Goal: Check status: Check status

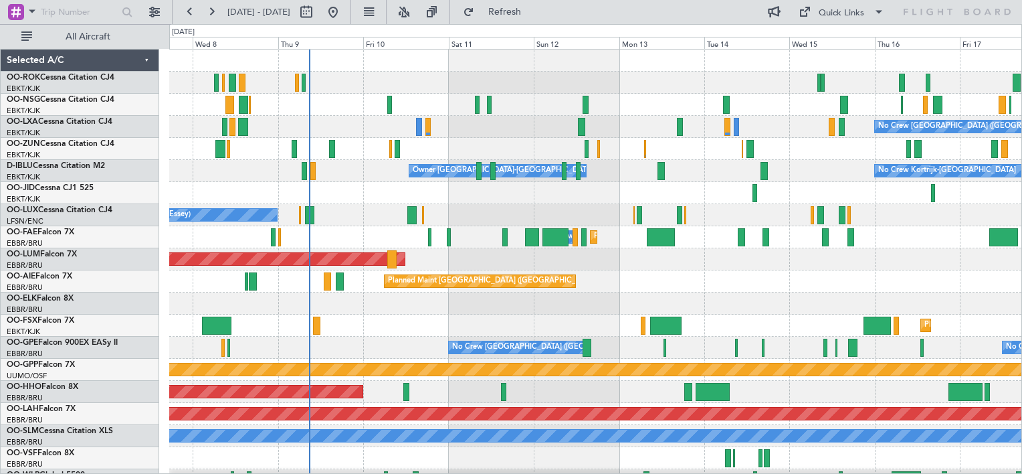
click at [528, 180] on div "No Crew [GEOGRAPHIC_DATA] ([GEOGRAPHIC_DATA] National) Planned Maint [GEOGRAPHI…" at bounding box center [595, 271] width 852 height 442
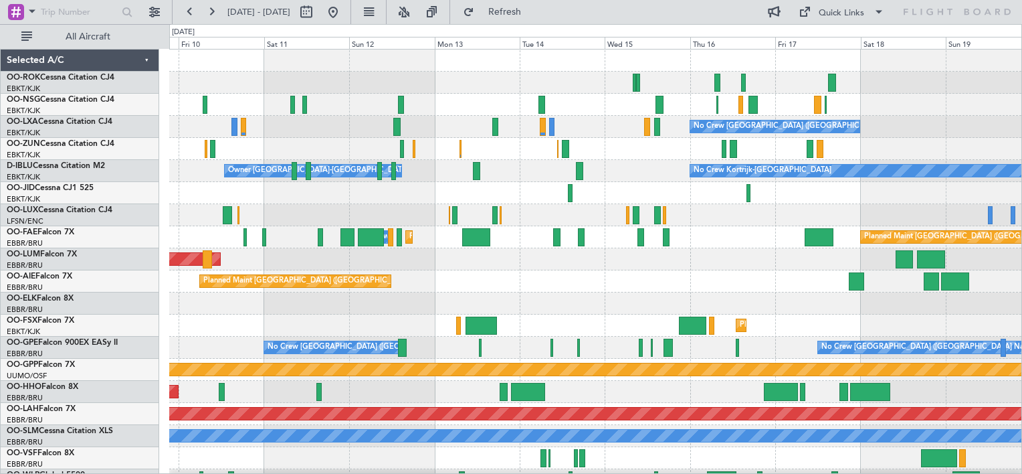
click at [530, 227] on div "No Crew [GEOGRAPHIC_DATA] ([GEOGRAPHIC_DATA] National) No Crew Kortrijk-[GEOGRA…" at bounding box center [595, 271] width 852 height 442
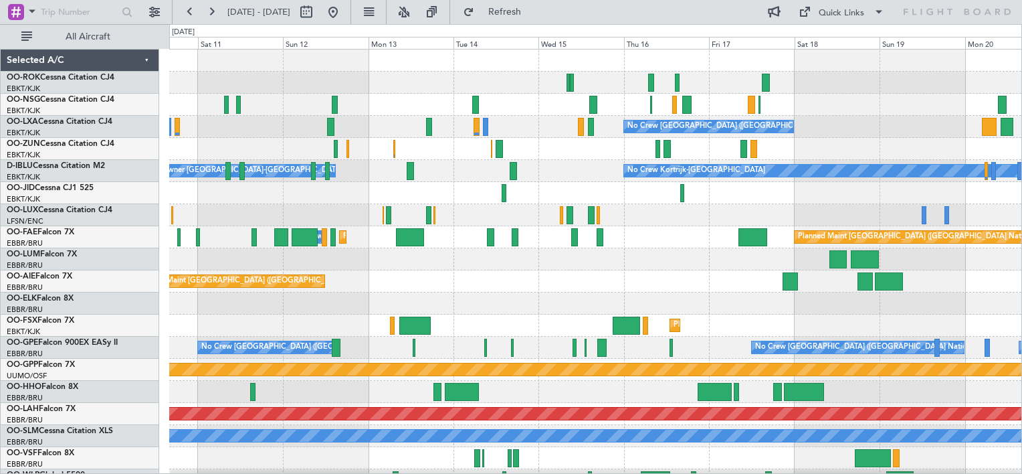
click at [609, 191] on div "No Crew [GEOGRAPHIC_DATA] ([GEOGRAPHIC_DATA] National) No Crew Kortrijk-[GEOGRA…" at bounding box center [595, 271] width 852 height 442
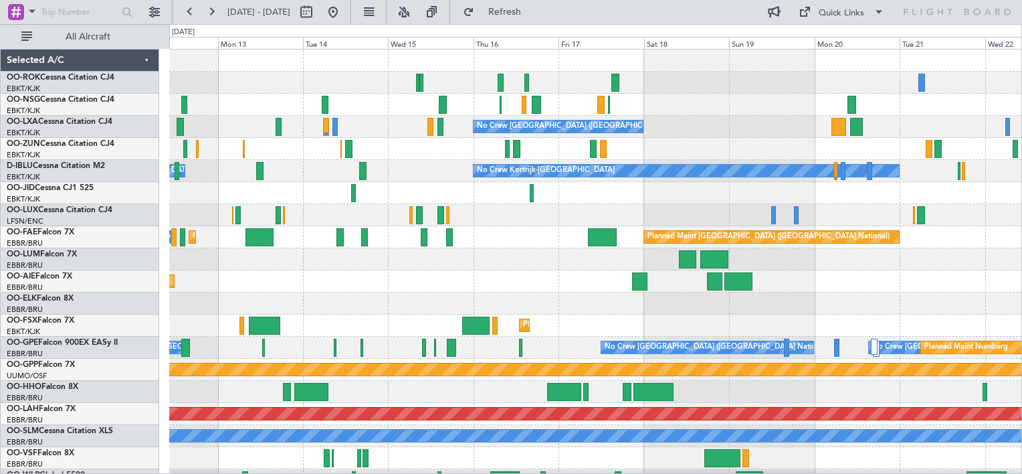
click at [701, 199] on div "No Crew [GEOGRAPHIC_DATA] ([GEOGRAPHIC_DATA] National) No Crew Kortrijk-[GEOGRA…" at bounding box center [595, 271] width 852 height 442
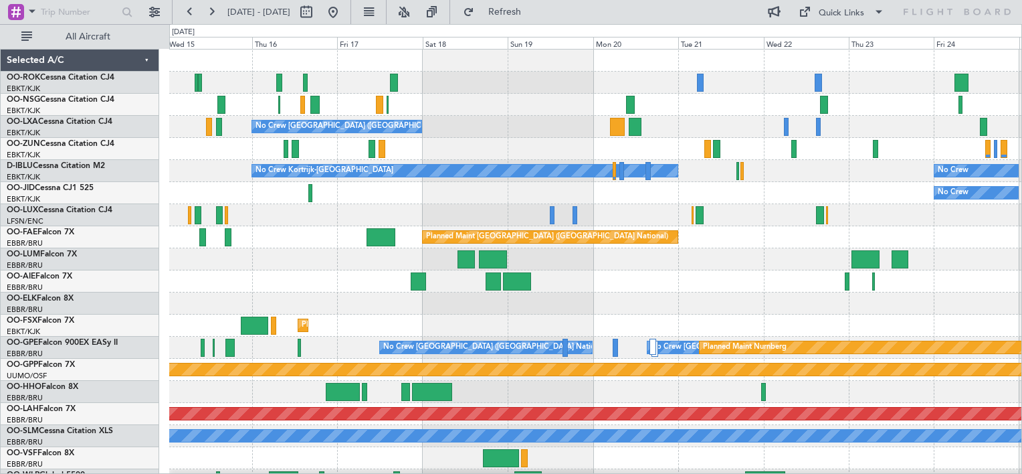
click at [545, 187] on div "No Crew [GEOGRAPHIC_DATA] ([GEOGRAPHIC_DATA] National) No Crew Kortrijk-[GEOGRA…" at bounding box center [595, 271] width 852 height 442
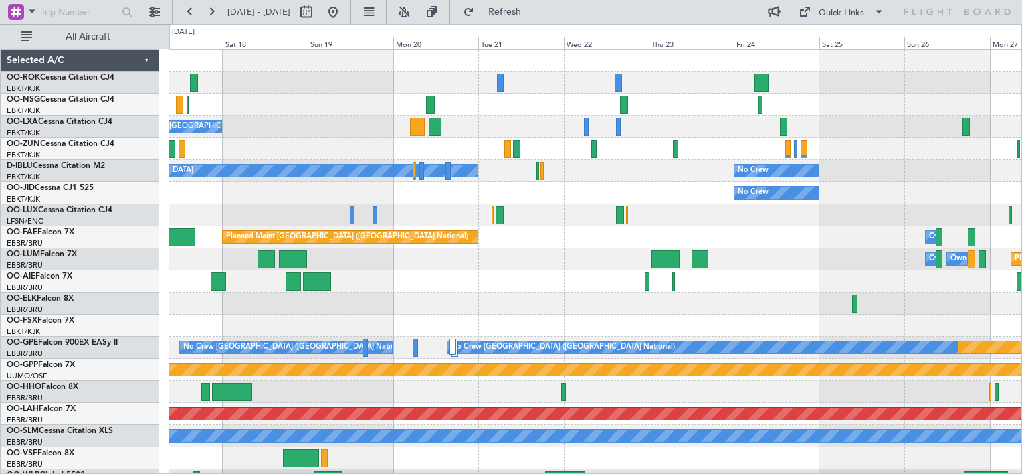
click at [365, 123] on div "No Crew [GEOGRAPHIC_DATA] ([GEOGRAPHIC_DATA] National) No Crew Kortrijk-[GEOGRA…" at bounding box center [595, 271] width 852 height 442
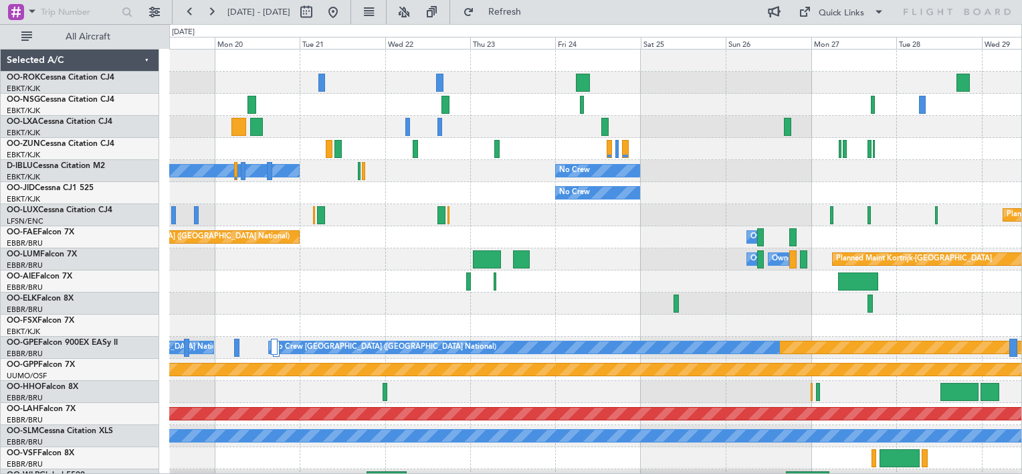
click at [413, 205] on div "No Crew [GEOGRAPHIC_DATA] ([GEOGRAPHIC_DATA] National) No Crew Kortrijk-[GEOGRA…" at bounding box center [595, 271] width 852 height 442
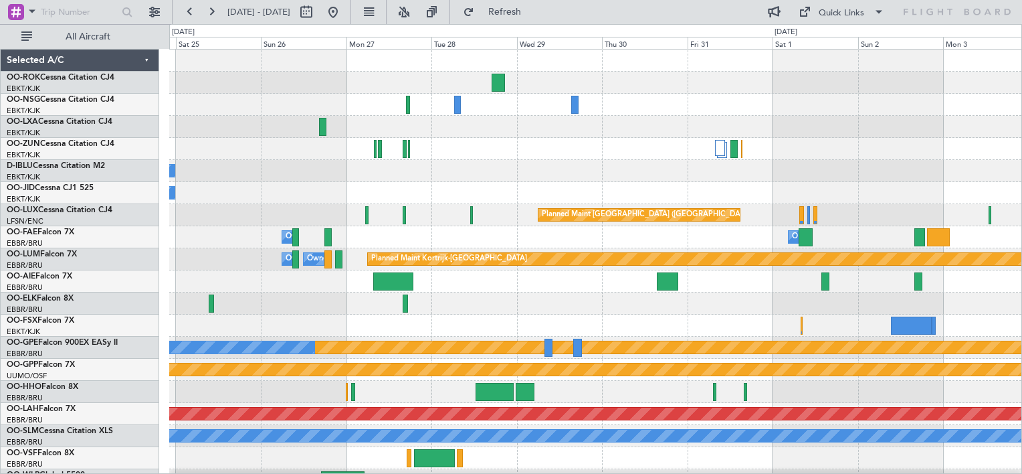
click at [273, 262] on div "No Crew Planned Maint [GEOGRAPHIC_DATA] ([GEOGRAPHIC_DATA]) No Crew Planned Mai…" at bounding box center [595, 271] width 852 height 442
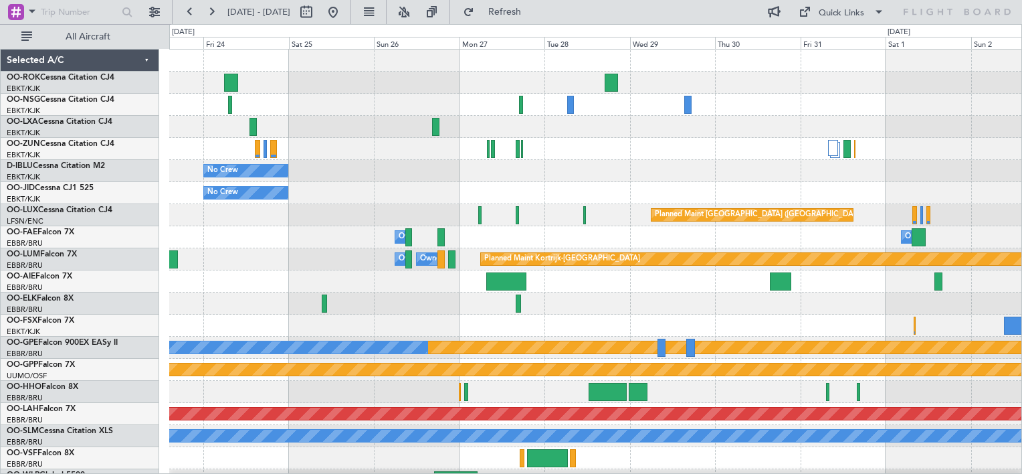
click at [282, 219] on div "No Crew No Crew Planned Maint [GEOGRAPHIC_DATA] ([GEOGRAPHIC_DATA]) Owner [GEOG…" at bounding box center [595, 271] width 852 height 442
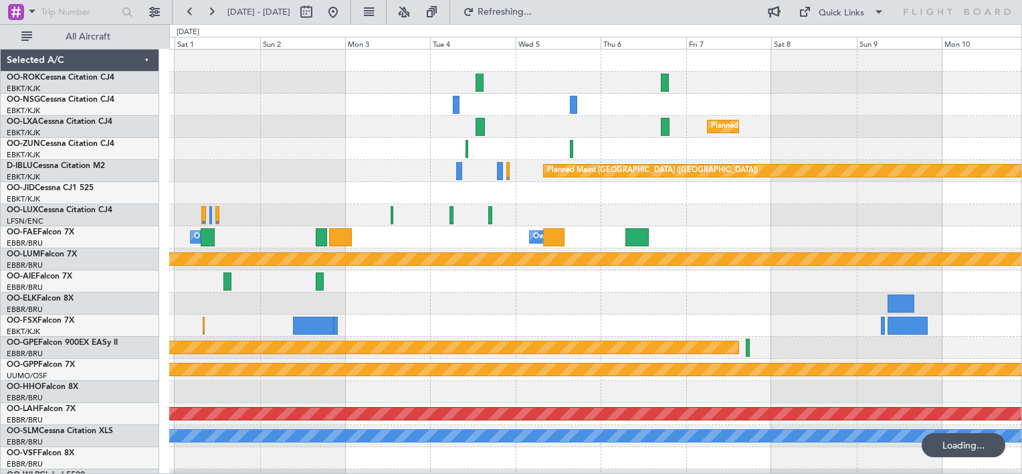
click at [260, 211] on div "Planned Maint Kortrijk-[GEOGRAPHIC_DATA] Planned Maint [GEOGRAPHIC_DATA] ([GEOG…" at bounding box center [595, 271] width 852 height 442
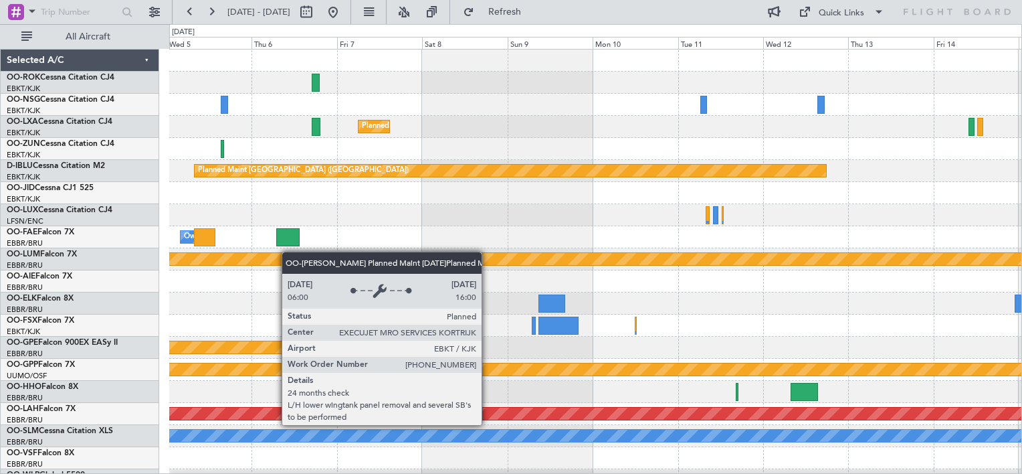
click at [278, 253] on div "Planned Maint Kortrijk-[GEOGRAPHIC_DATA] Planned Maint [GEOGRAPHIC_DATA] ([GEOG…" at bounding box center [595, 271] width 852 height 442
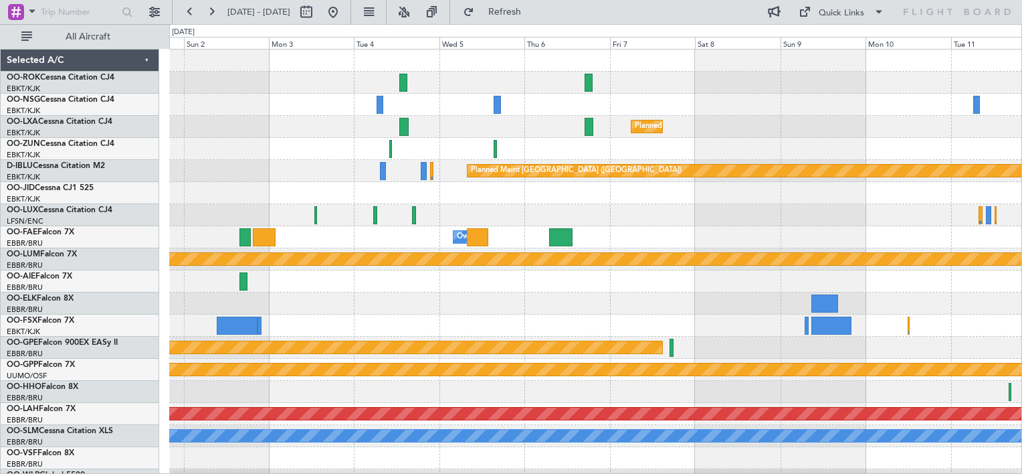
click at [680, 237] on div "Planned Maint Kortrijk-[GEOGRAPHIC_DATA] Planned Maint [GEOGRAPHIC_DATA] ([GEOG…" at bounding box center [595, 271] width 852 height 442
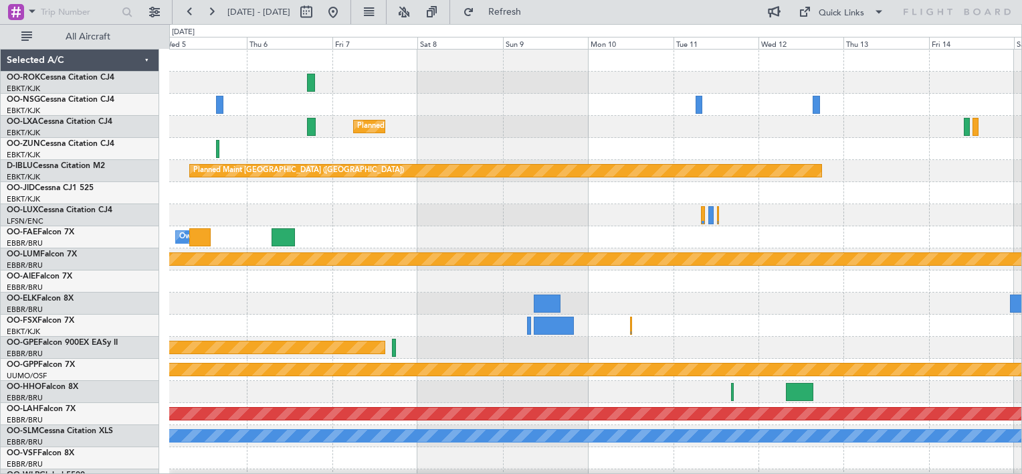
click at [304, 270] on div "Planned Maint Kortrijk-[GEOGRAPHIC_DATA] Planned Maint [GEOGRAPHIC_DATA] ([GEOG…" at bounding box center [595, 271] width 852 height 442
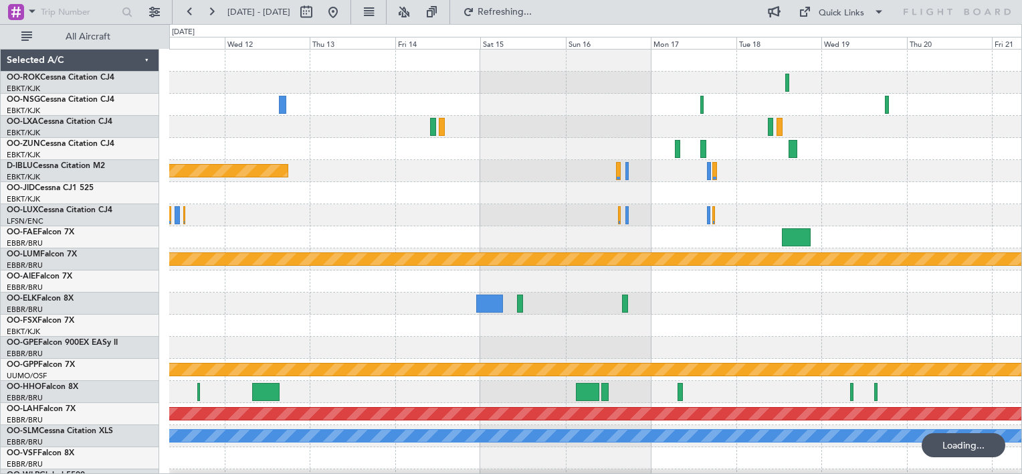
click at [342, 246] on div "Planned Maint [GEOGRAPHIC_DATA] ([GEOGRAPHIC_DATA]) Planned Maint [GEOGRAPHIC_D…" at bounding box center [595, 271] width 852 height 442
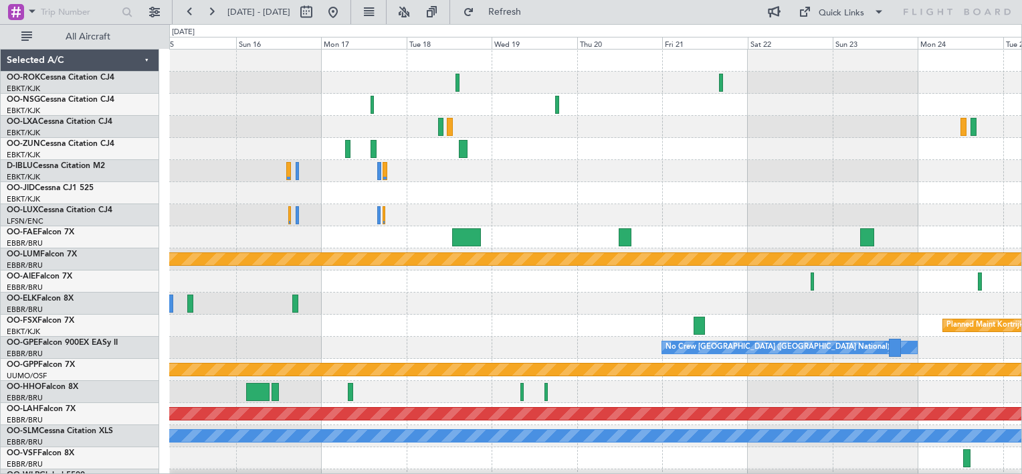
click at [525, 222] on div "Owner [GEOGRAPHIC_DATA]-[GEOGRAPHIC_DATA] Planned Maint [GEOGRAPHIC_DATA] ([GEO…" at bounding box center [595, 271] width 852 height 442
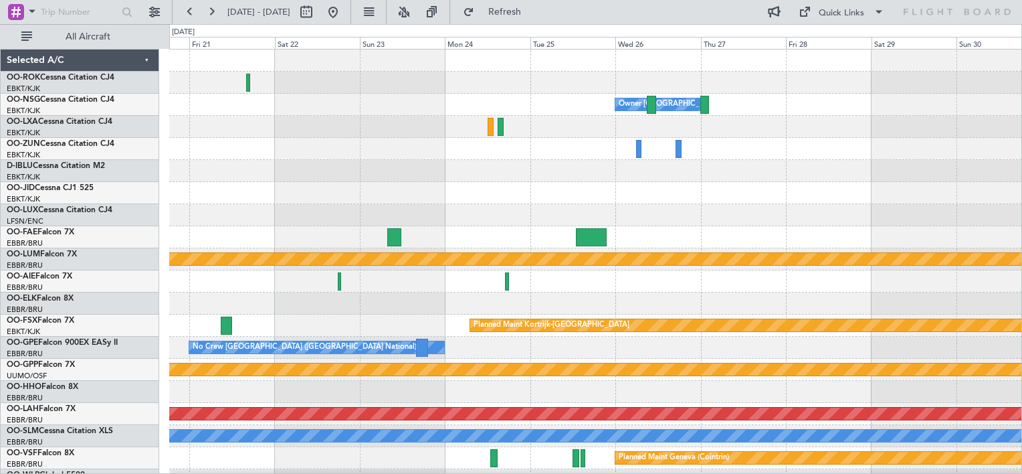
click at [314, 248] on div "Owner [GEOGRAPHIC_DATA]-[GEOGRAPHIC_DATA] Planned Maint [GEOGRAPHIC_DATA]-[GEOG…" at bounding box center [595, 271] width 852 height 442
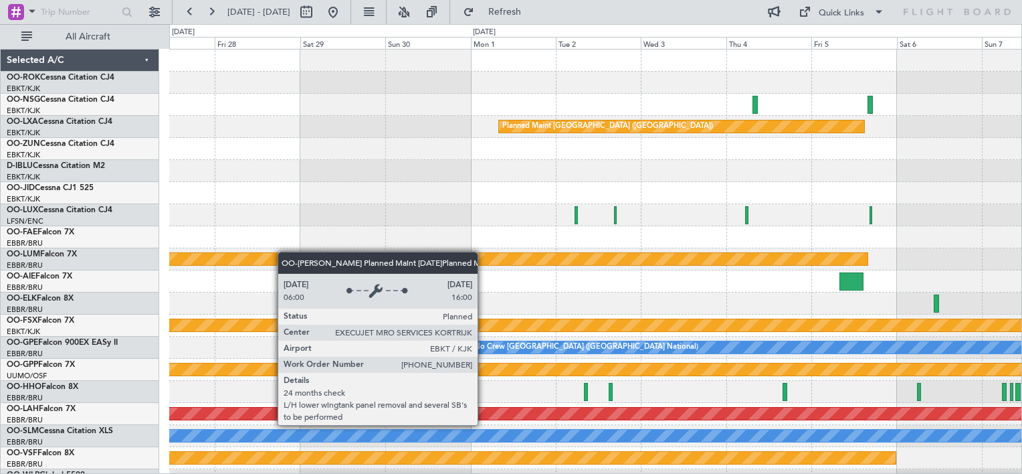
click at [211, 264] on div "Owner [GEOGRAPHIC_DATA]-[GEOGRAPHIC_DATA] Planned Maint [GEOGRAPHIC_DATA] ([GEO…" at bounding box center [595, 271] width 852 height 442
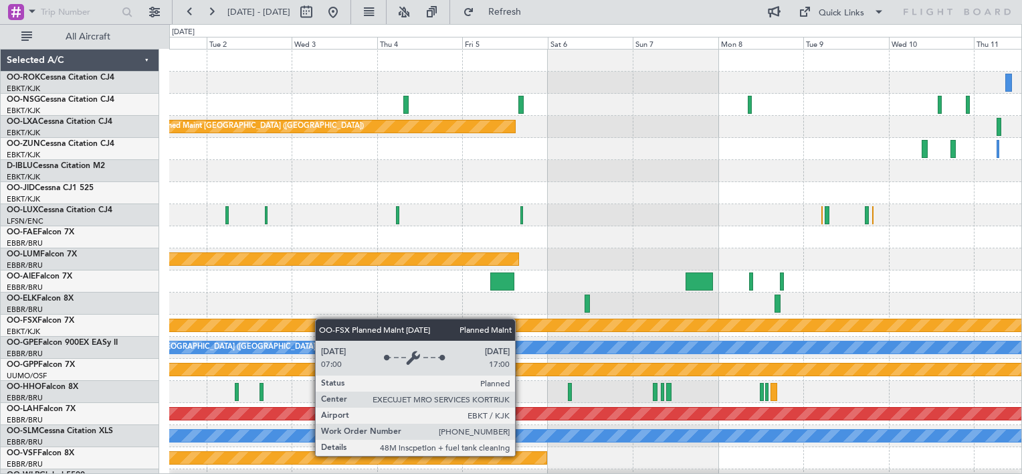
click at [286, 331] on div "Planned Maint [GEOGRAPHIC_DATA] ([GEOGRAPHIC_DATA]) Planned Maint [GEOGRAPHIC_D…" at bounding box center [595, 271] width 852 height 442
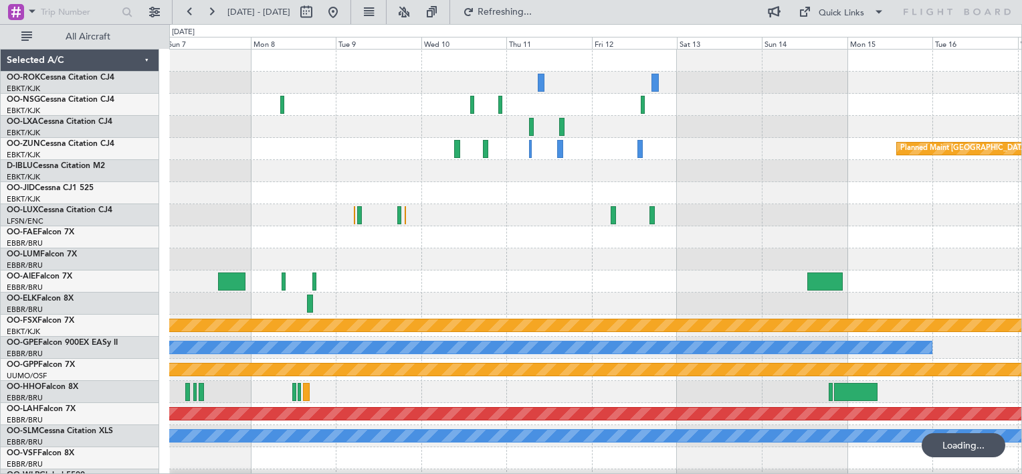
click at [136, 351] on div "Planned Maint [GEOGRAPHIC_DATA] ([GEOGRAPHIC_DATA]) Planned Maint [GEOGRAPHIC_D…" at bounding box center [511, 249] width 1022 height 450
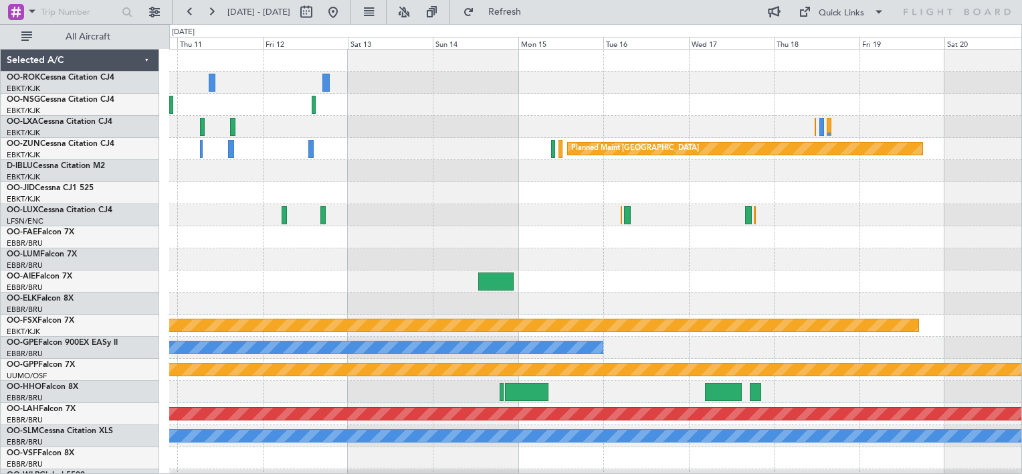
click at [225, 249] on div "Planned Maint [GEOGRAPHIC_DATA] Planned Maint [GEOGRAPHIC_DATA]-[GEOGRAPHIC_DAT…" at bounding box center [595, 271] width 852 height 442
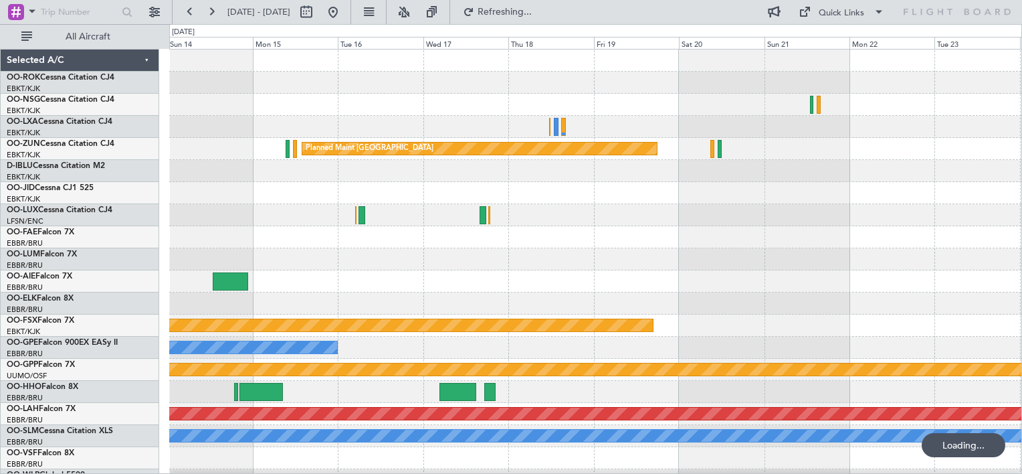
click at [249, 254] on div "Planned Maint [GEOGRAPHIC_DATA] Planned Maint [GEOGRAPHIC_DATA]-[GEOGRAPHIC_DAT…" at bounding box center [595, 271] width 852 height 442
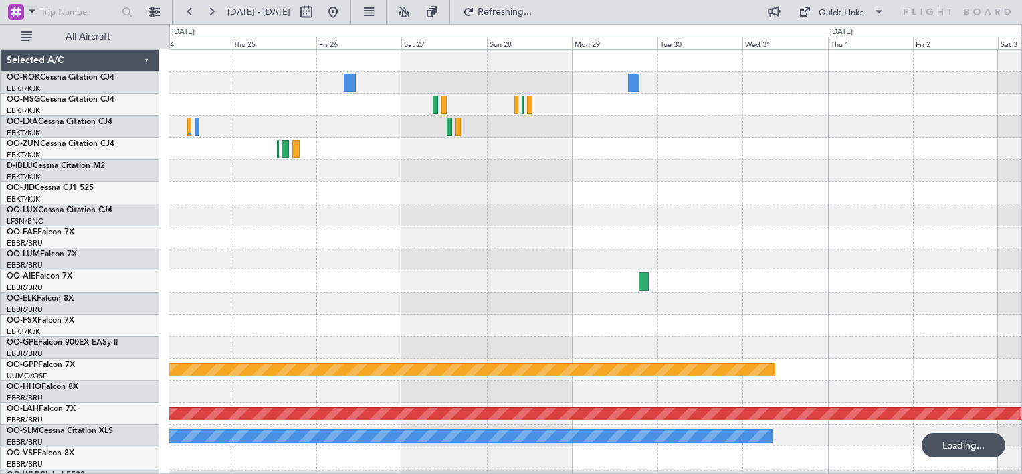
click at [288, 257] on div "Grounded [PERSON_NAME] Planned [GEOGRAPHIC_DATA][PERSON_NAME]-[GEOGRAPHIC_DATA]…" at bounding box center [595, 271] width 852 height 442
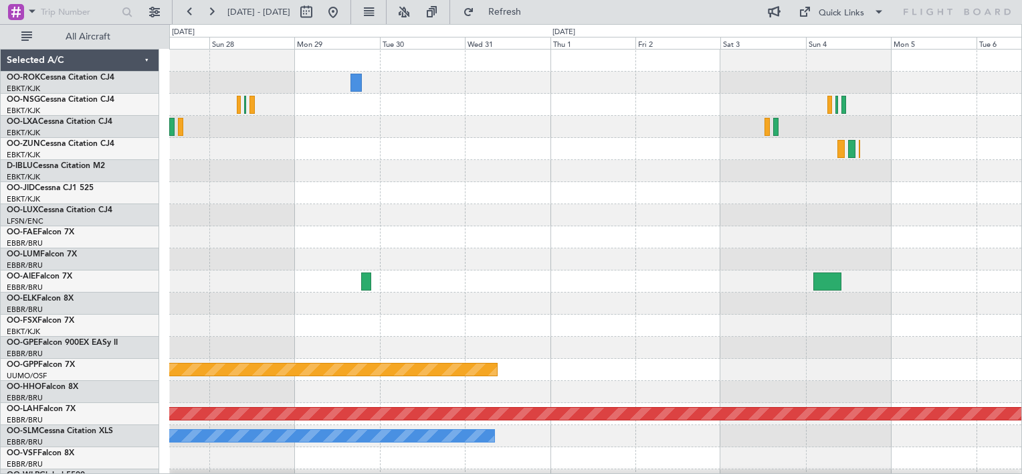
click at [243, 213] on div "Grounded [PERSON_NAME] Planned [GEOGRAPHIC_DATA][PERSON_NAME]-[GEOGRAPHIC_DATA]…" at bounding box center [595, 271] width 852 height 442
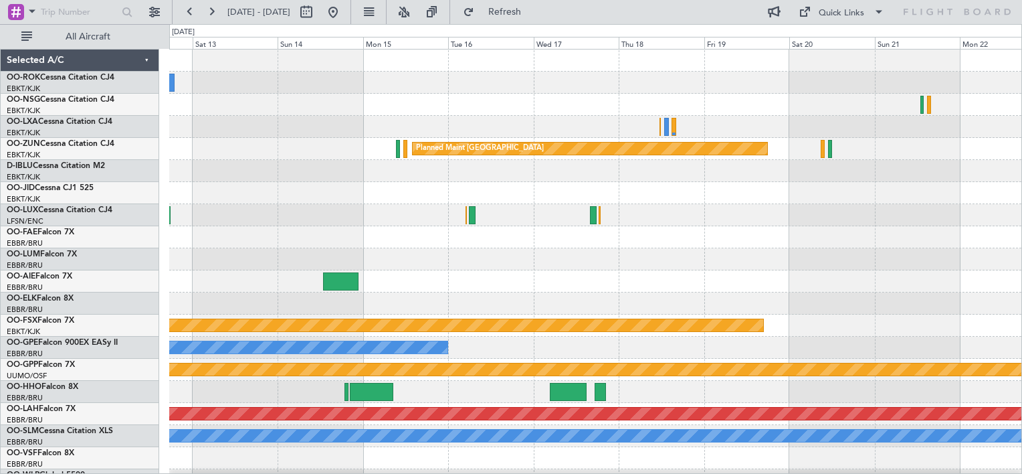
click at [884, 251] on div "Planned Maint [GEOGRAPHIC_DATA] Planned Maint [GEOGRAPHIC_DATA]-[GEOGRAPHIC_DAT…" at bounding box center [595, 271] width 852 height 442
click at [317, 19] on button at bounding box center [306, 11] width 21 height 21
select select "12"
select select "2025"
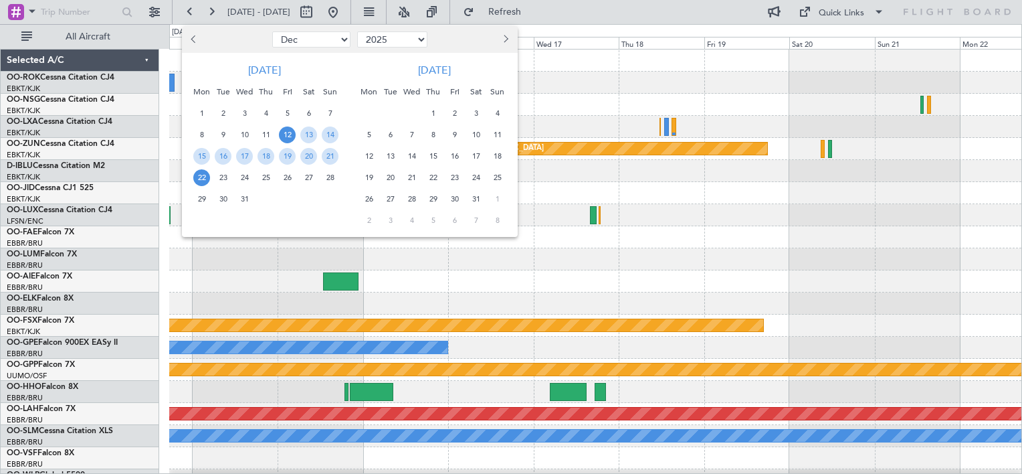
click at [193, 35] on span "Previous month" at bounding box center [195, 39] width 8 height 8
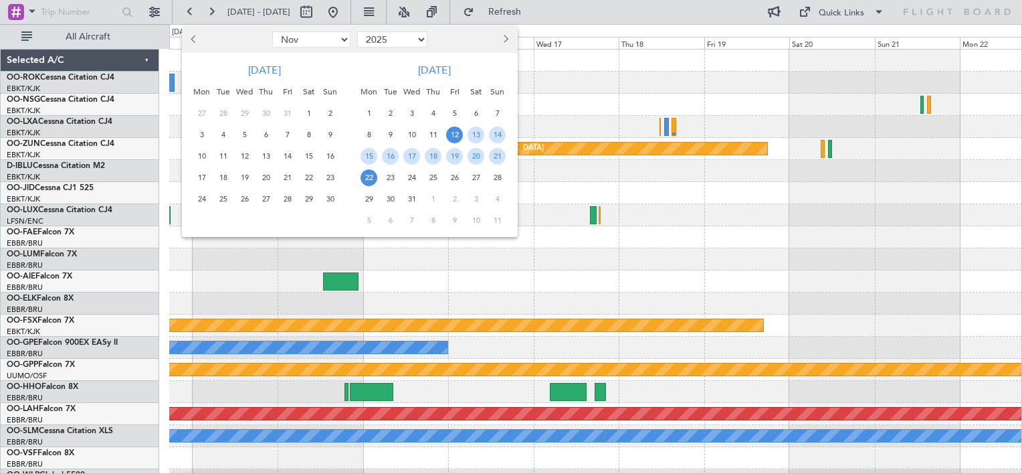
click at [193, 35] on span "Previous month" at bounding box center [195, 39] width 8 height 8
select select "8"
click at [286, 110] on span "1" at bounding box center [287, 113] width 17 height 17
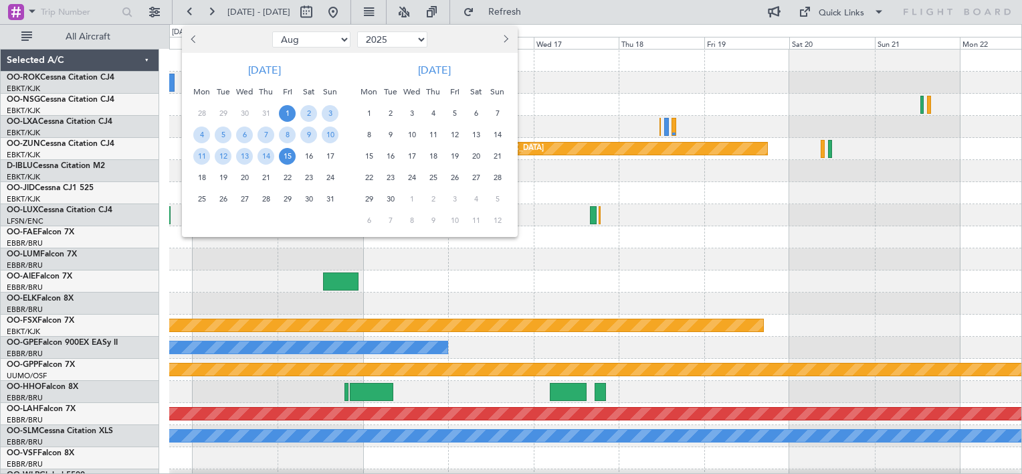
click at [290, 158] on span "15" at bounding box center [287, 156] width 17 height 17
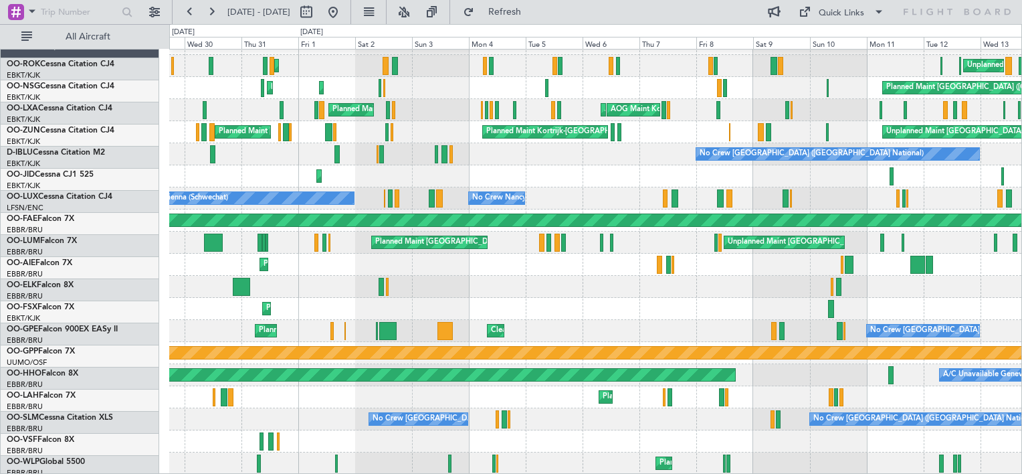
scroll to position [16, 0]
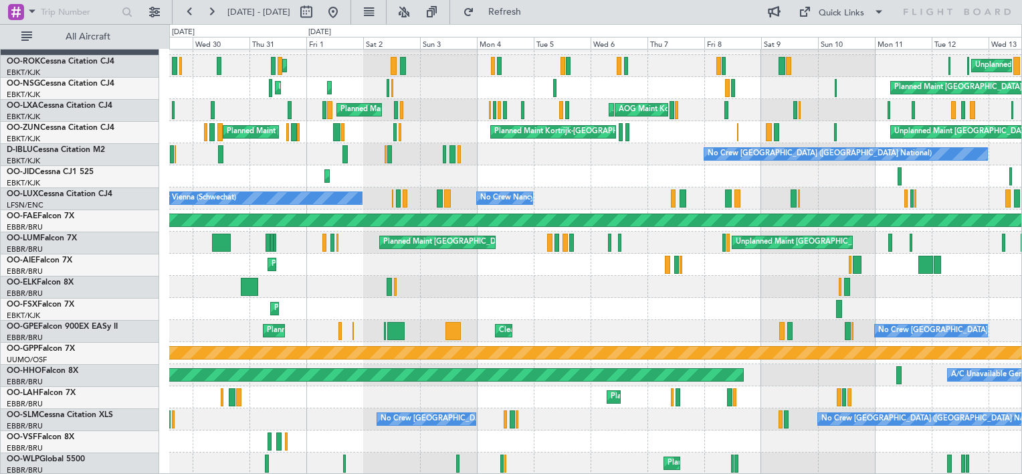
click at [459, 38] on div "Unplanned Maint [GEOGRAPHIC_DATA]-[GEOGRAPHIC_DATA] Planned Maint [GEOGRAPHIC_D…" at bounding box center [511, 249] width 1022 height 450
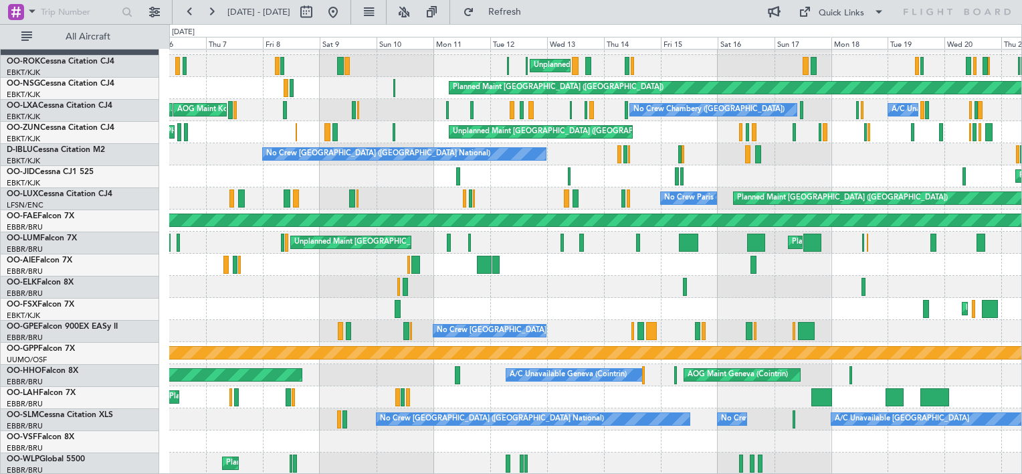
click at [216, 210] on div "Unplanned Maint [GEOGRAPHIC_DATA]-[GEOGRAPHIC_DATA] Planned Maint [GEOGRAPHIC_D…" at bounding box center [595, 254] width 852 height 442
